Goal: Transaction & Acquisition: Book appointment/travel/reservation

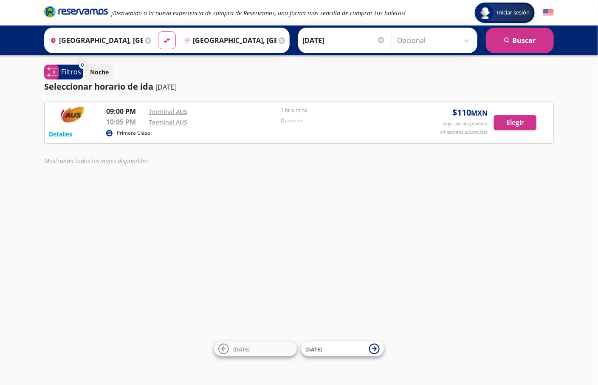
click at [329, 40] on input "[DATE]" at bounding box center [343, 40] width 83 height 21
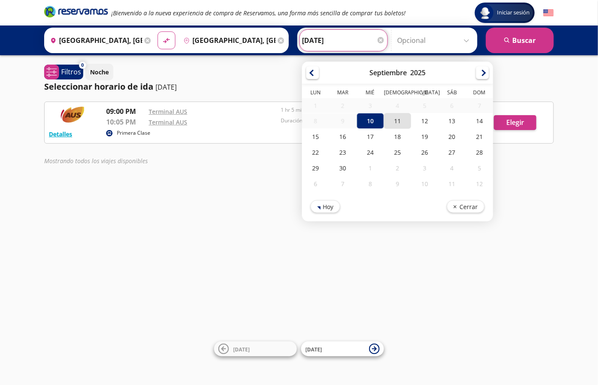
click at [387, 119] on div "11" at bounding box center [397, 121] width 27 height 16
type input "11-Sep-25"
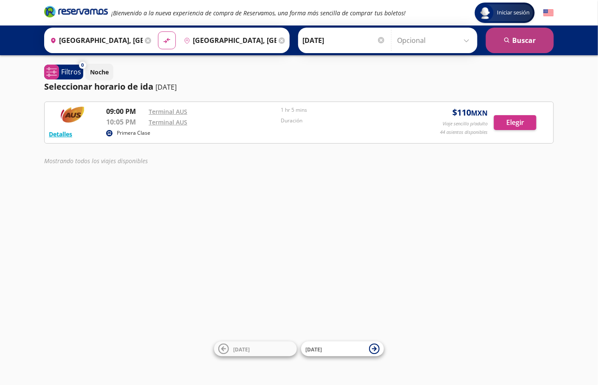
click at [515, 45] on button "search Buscar" at bounding box center [520, 40] width 68 height 25
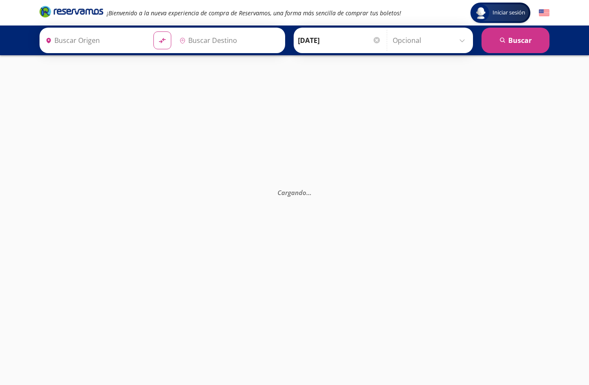
type input "Mazatlán, Sinaloa"
type input "El Rosario, Sinaloa"
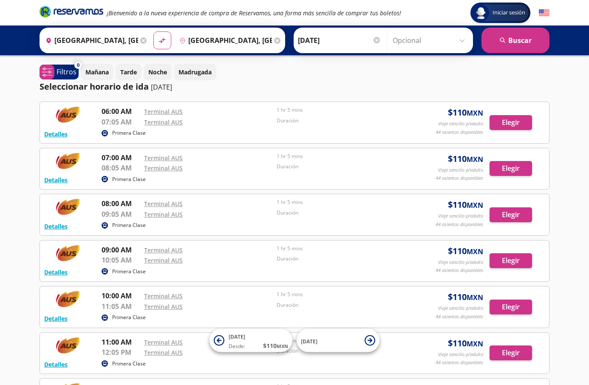
click at [315, 35] on input "11-Sep-25" at bounding box center [339, 40] width 83 height 21
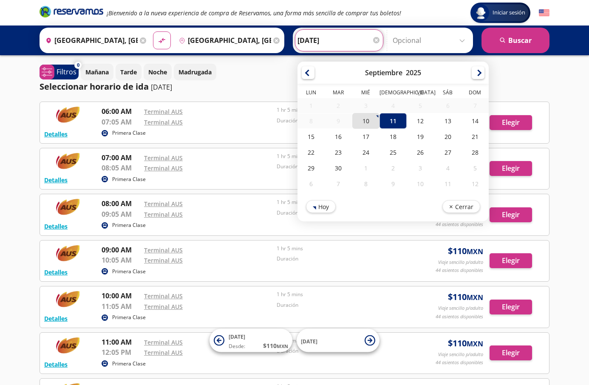
click at [354, 120] on div "10" at bounding box center [365, 121] width 27 height 16
type input "10-Sep-25"
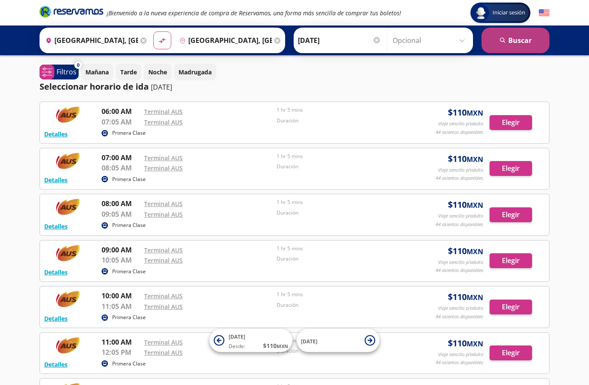
click at [497, 37] on button "search Buscar" at bounding box center [515, 40] width 68 height 25
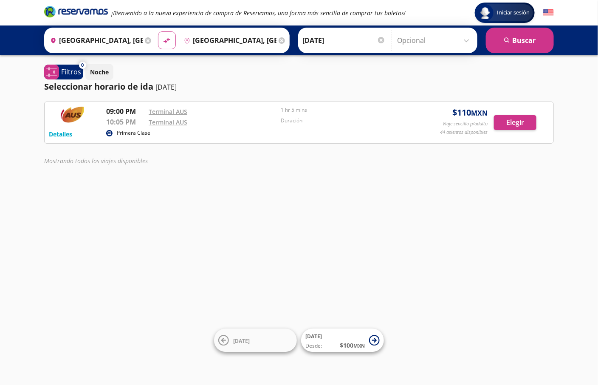
click at [288, 234] on div "Iniciar sesión Iniciar sesión ¡Bienvenido a la nueva experiencia de compra de R…" at bounding box center [299, 192] width 598 height 385
click at [319, 39] on input "10-Sep-25" at bounding box center [343, 40] width 83 height 21
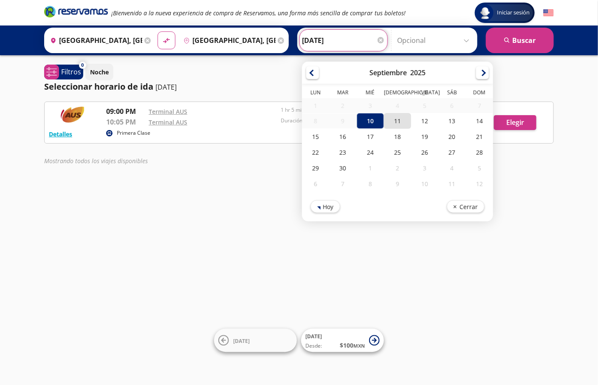
click at [390, 124] on div "11" at bounding box center [397, 121] width 27 height 16
type input "11-Sep-25"
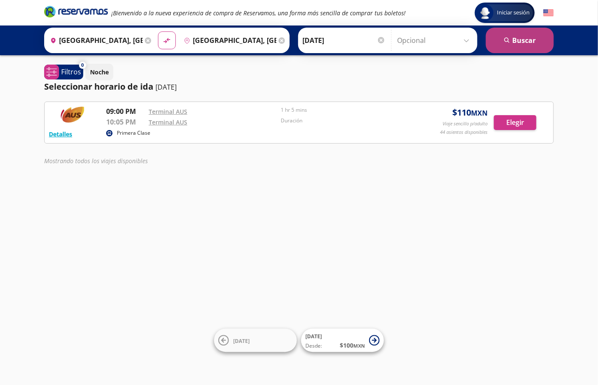
click at [502, 34] on button "search Buscar" at bounding box center [520, 40] width 68 height 25
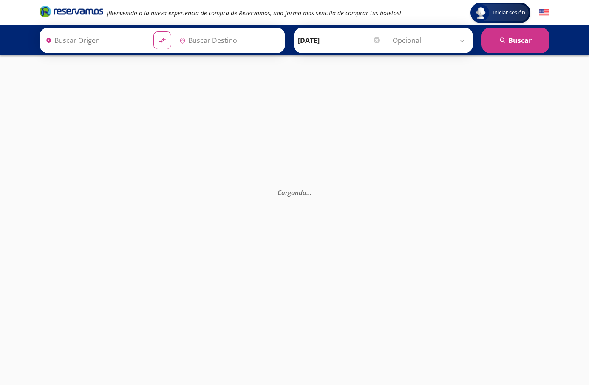
type input "Mazatlán, Sinaloa"
type input "El Rosario, Sinaloa"
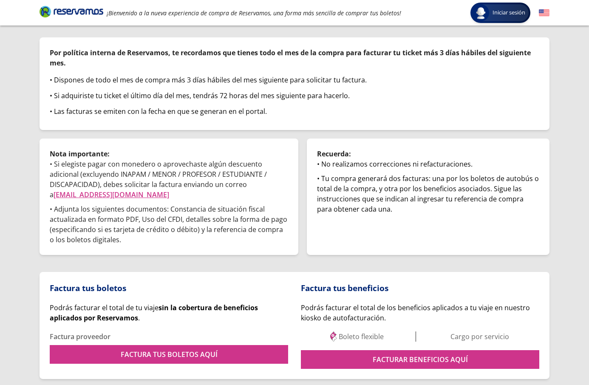
scroll to position [83, 0]
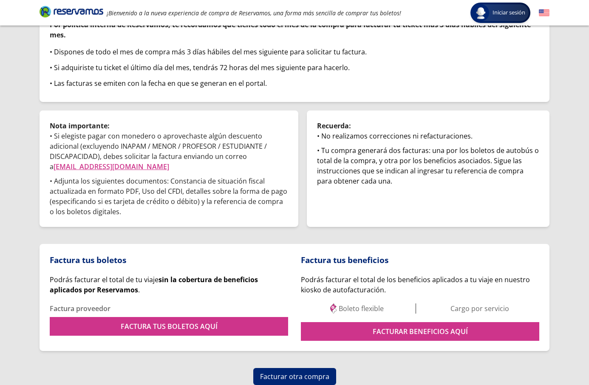
click at [366, 317] on div "Factura tus beneficios Podrás facturar el total de los beneficios aplicados a t…" at bounding box center [420, 297] width 238 height 87
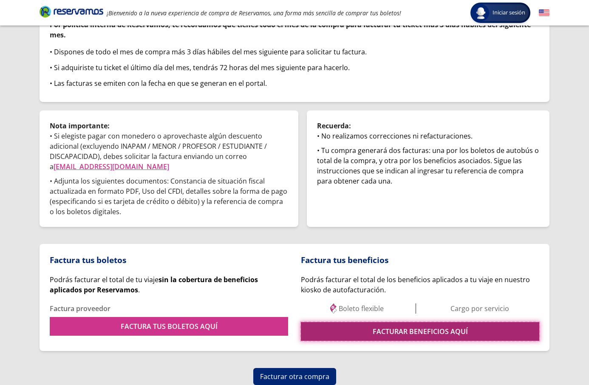
click at [364, 324] on link "FACTURAR BENEFICIOS AQUÍ" at bounding box center [420, 331] width 238 height 19
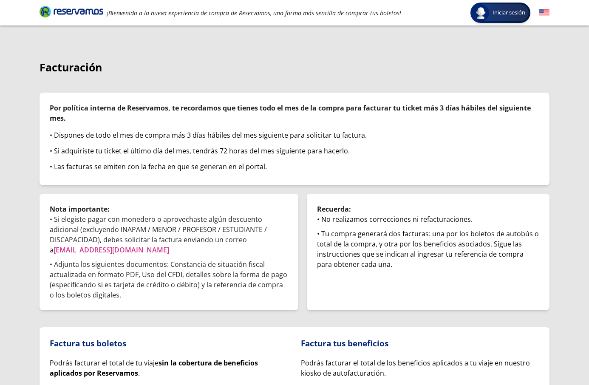
scroll to position [83, 0]
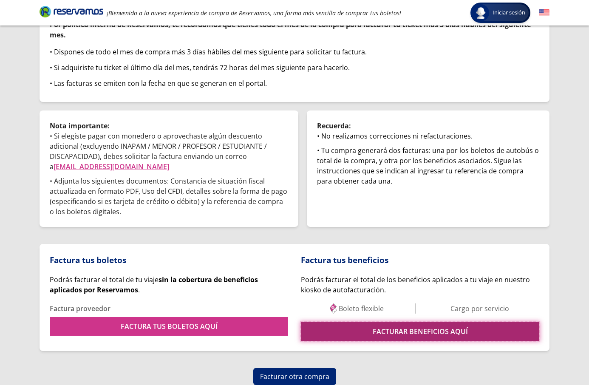
click at [375, 337] on link "FACTURAR BENEFICIOS AQUÍ" at bounding box center [420, 331] width 238 height 19
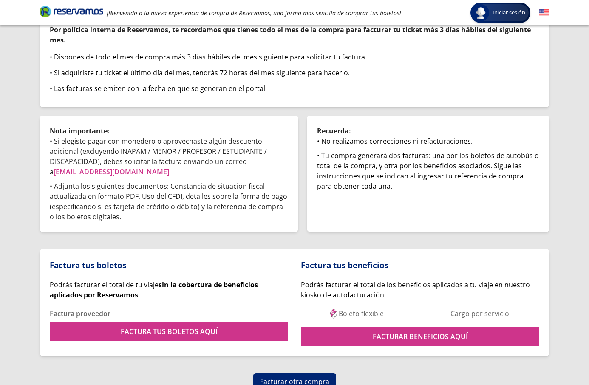
scroll to position [83, 0]
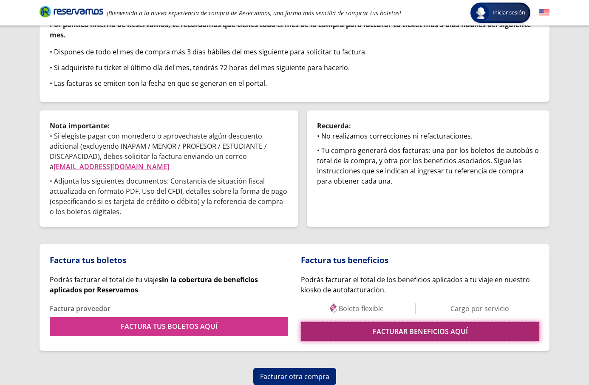
click at [398, 332] on link "FACTURAR BENEFICIOS AQUÍ" at bounding box center [420, 331] width 238 height 19
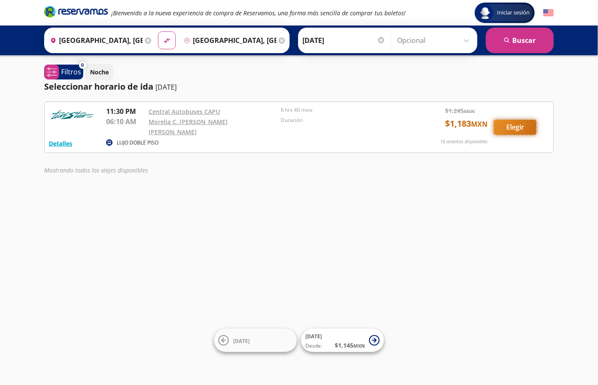
click at [506, 125] on button "Elegir" at bounding box center [515, 127] width 42 height 15
type input "[GEOGRAPHIC_DATA], [GEOGRAPHIC_DATA]"
click at [314, 37] on input "[DATE]" at bounding box center [343, 40] width 83 height 21
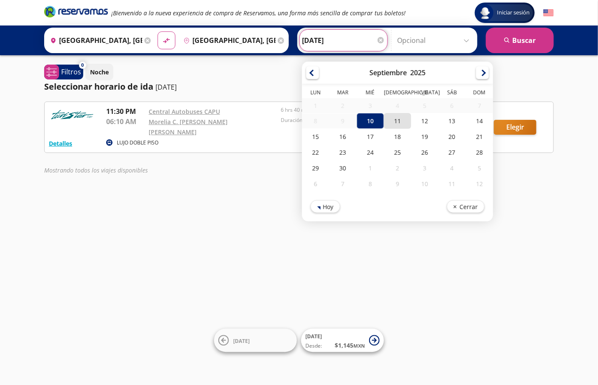
click at [395, 117] on div "11" at bounding box center [397, 121] width 27 height 16
type input "[DATE]"
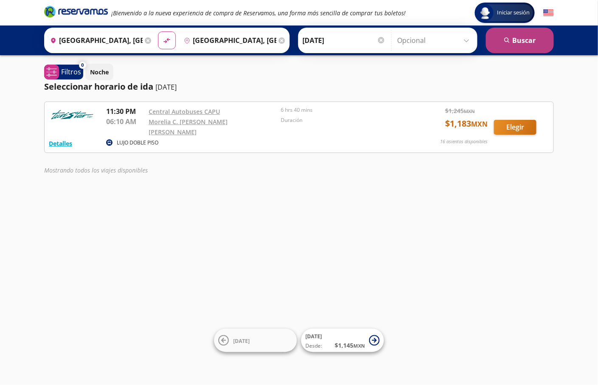
click at [505, 40] on icon "submit" at bounding box center [506, 39] width 5 height 5
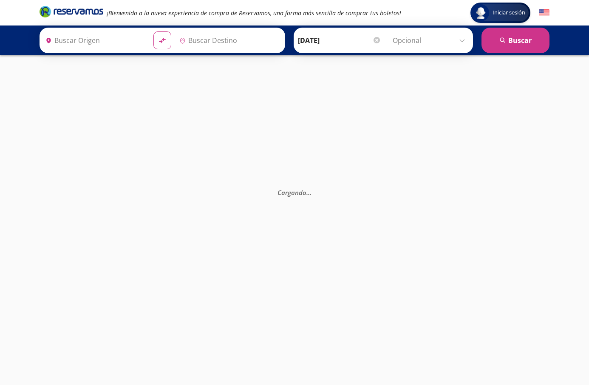
type input "[GEOGRAPHIC_DATA], [GEOGRAPHIC_DATA]"
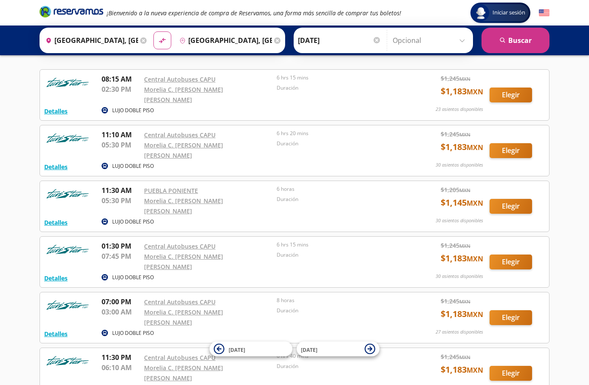
scroll to position [62, 0]
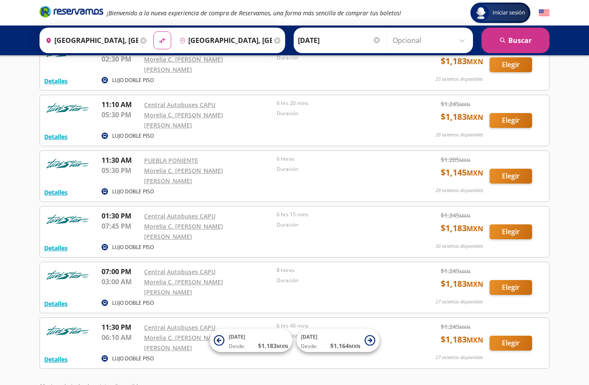
click at [13, 75] on div "Iniciar sesión Iniciar sesión ¡Bienvenido a la nueva experiencia de compra de R…" at bounding box center [294, 193] width 589 height 511
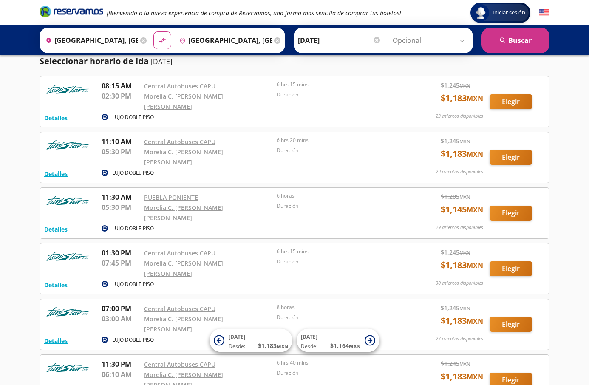
scroll to position [0, 0]
